Goal: Use online tool/utility: Utilize a website feature to perform a specific function

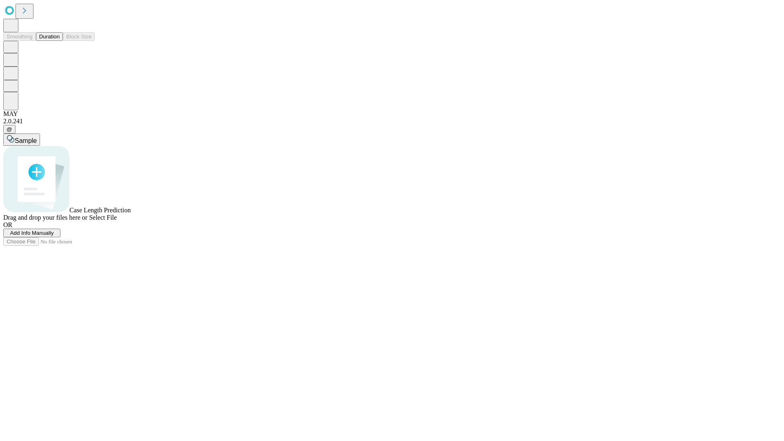
click at [60, 41] on button "Duration" at bounding box center [49, 36] width 27 height 9
click at [117, 221] on span "Select File" at bounding box center [103, 217] width 28 height 7
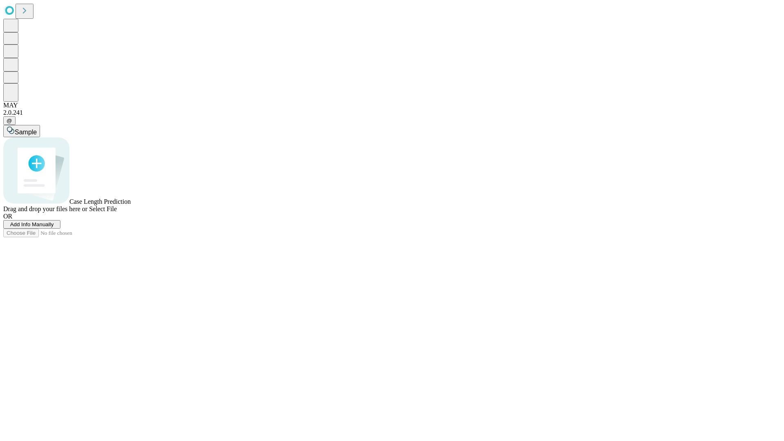
click at [117, 212] on span "Select File" at bounding box center [103, 208] width 28 height 7
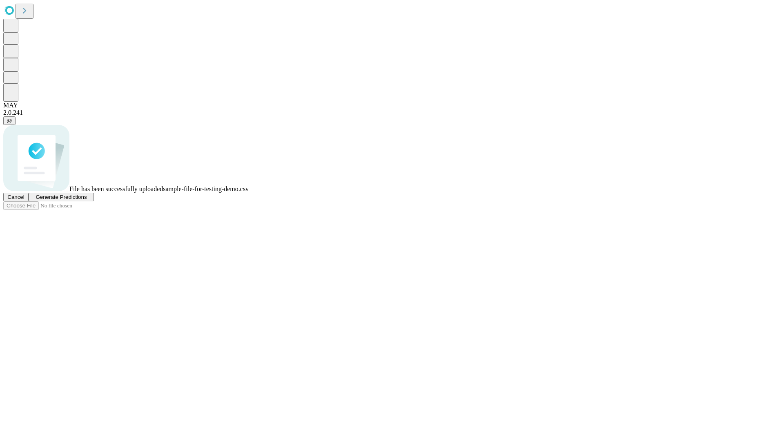
click at [87, 200] on span "Generate Predictions" at bounding box center [61, 197] width 51 height 6
